Goal: Task Accomplishment & Management: Use online tool/utility

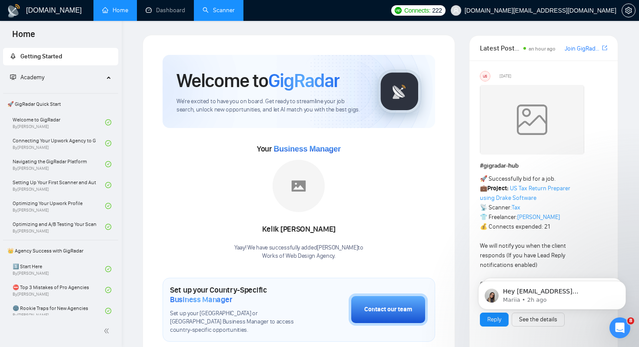
click at [226, 7] on link "Scanner" at bounding box center [219, 10] width 32 height 7
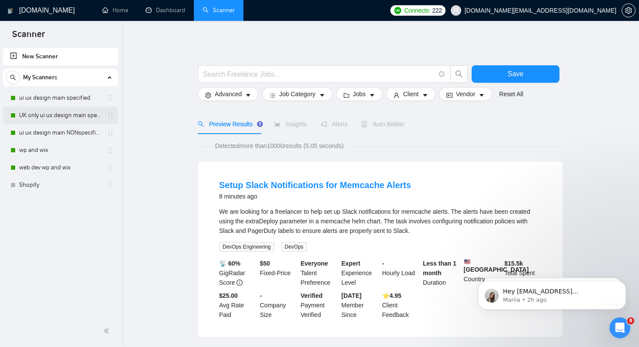
click at [62, 117] on link "UK only ui ux design main specified" at bounding box center [60, 115] width 83 height 17
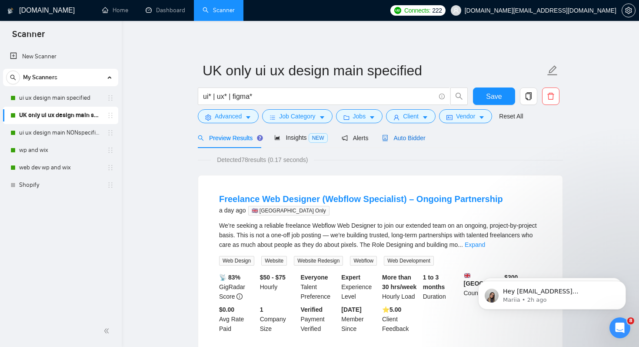
click at [416, 141] on span "Auto Bidder" at bounding box center [403, 137] width 43 height 7
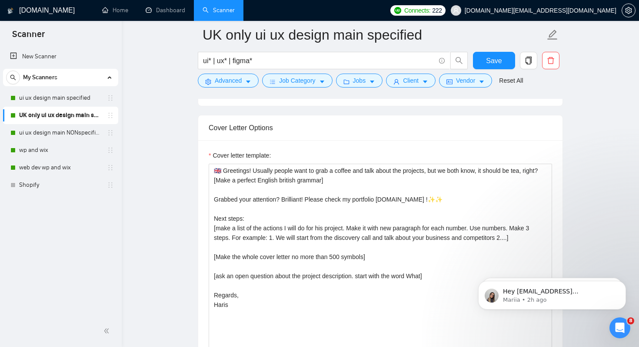
scroll to position [996, 0]
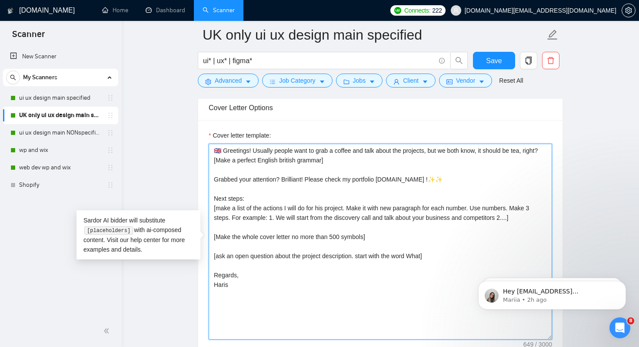
drag, startPoint x: 236, startPoint y: 158, endPoint x: 208, endPoint y: 151, distance: 28.7
click at [208, 151] on div "Cover letter template: 🇬🇧 Greetings! Usually people want to grab a coffee and t…" at bounding box center [380, 240] width 365 height 240
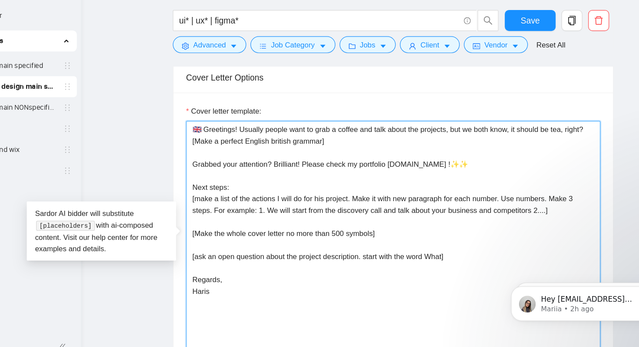
click at [315, 174] on textarea "🇬🇧 Greetings! Usually people want to grab a coffee and talk about the projects,…" at bounding box center [381, 242] width 344 height 196
click at [285, 154] on textarea "🇬🇧 Greetings! Usually people want to grab a coffee and talk about the projects,…" at bounding box center [381, 242] width 344 height 196
